Goal: Entertainment & Leisure: Consume media (video, audio)

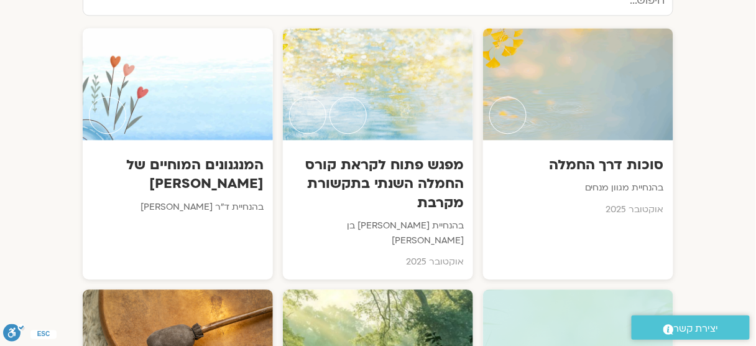
scroll to position [691, 0]
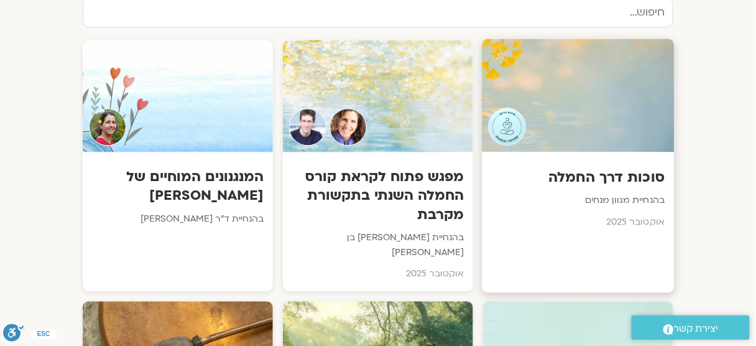
click at [606, 96] on div at bounding box center [578, 95] width 192 height 113
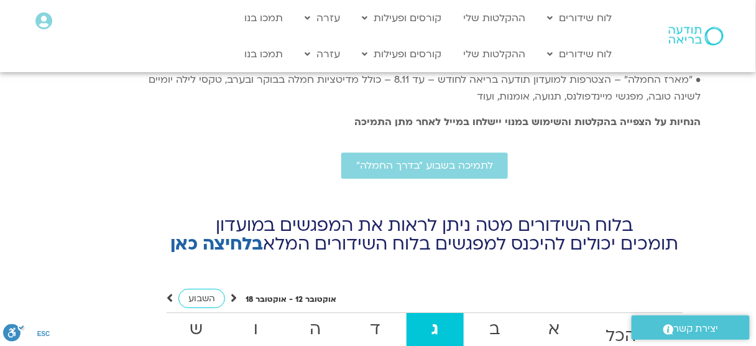
scroll to position [4387, 0]
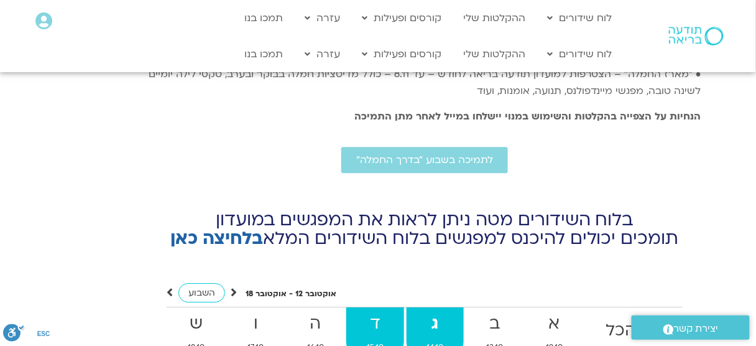
click at [360, 310] on strong "ד" at bounding box center [374, 324] width 57 height 28
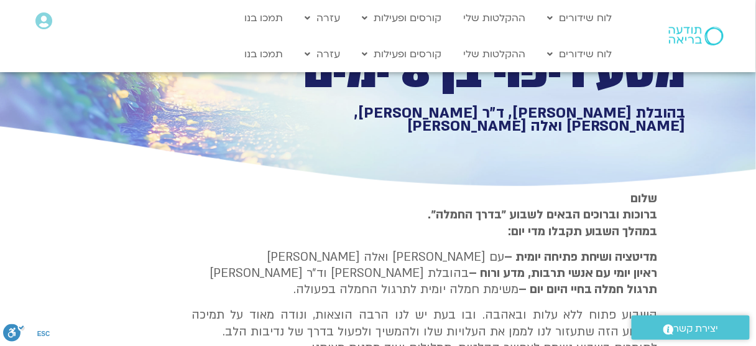
scroll to position [0, 0]
